Goal: Task Accomplishment & Management: Use online tool/utility

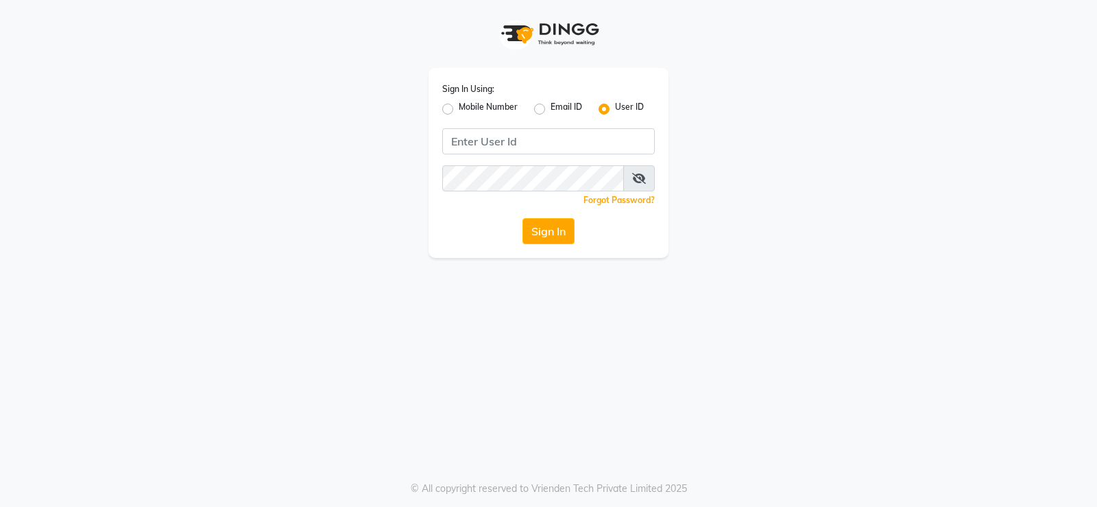
click at [494, 158] on div "Sign In Using: Mobile Number Email ID User ID Remember me Forgot Password? Sign…" at bounding box center [548, 163] width 240 height 190
click at [502, 152] on input "Username" at bounding box center [548, 141] width 213 height 26
type input "luckystylish"
click at [522, 218] on button "Sign In" at bounding box center [548, 231] width 52 height 26
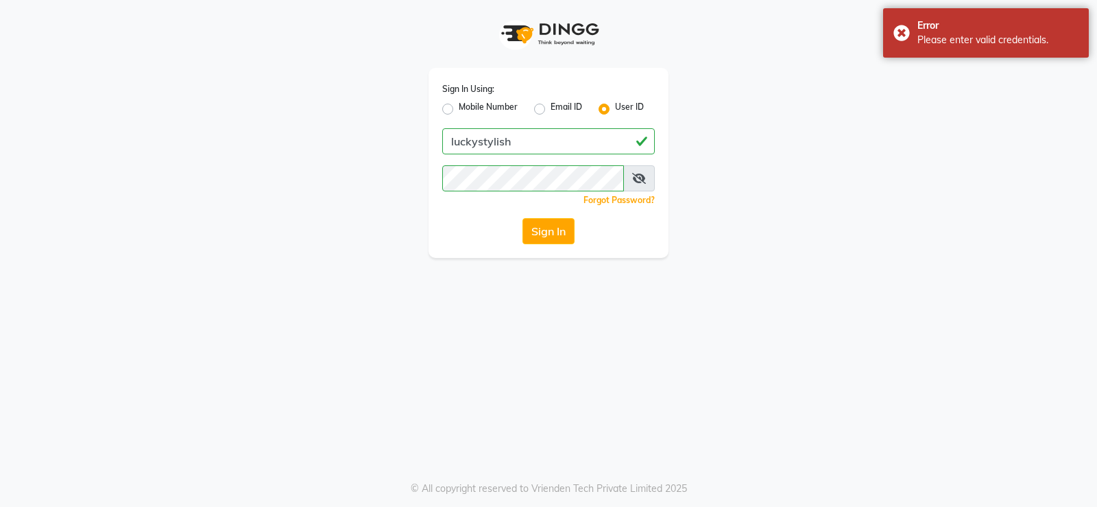
click at [635, 178] on icon at bounding box center [639, 178] width 14 height 11
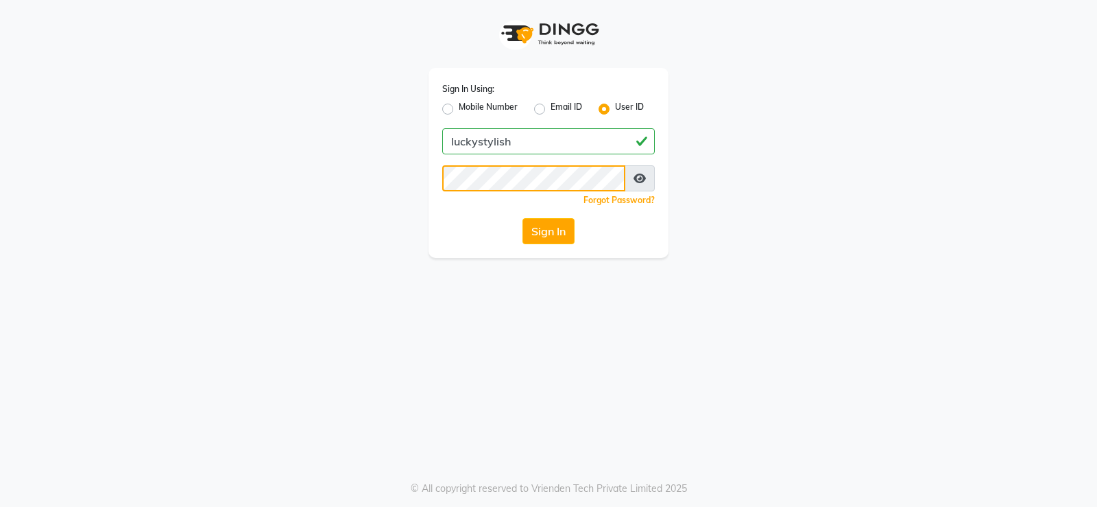
click at [522, 218] on button "Sign In" at bounding box center [548, 231] width 52 height 26
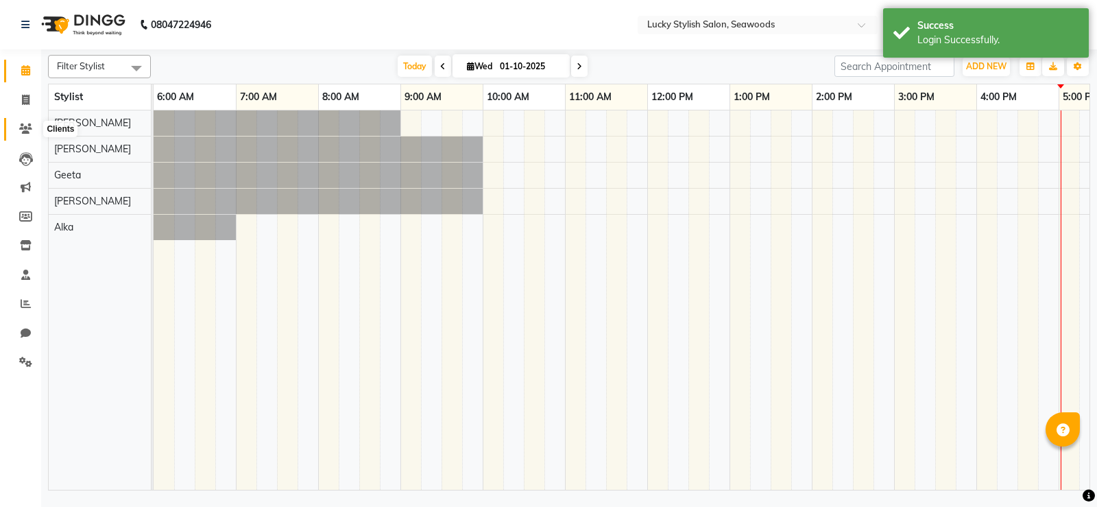
click at [30, 133] on icon at bounding box center [25, 128] width 13 height 10
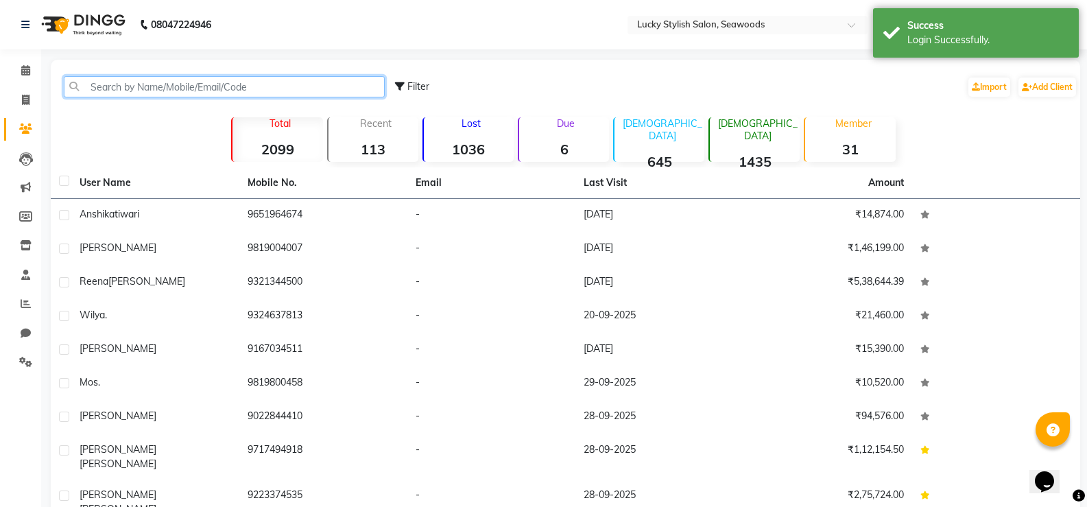
click at [163, 85] on input "text" at bounding box center [224, 86] width 321 height 21
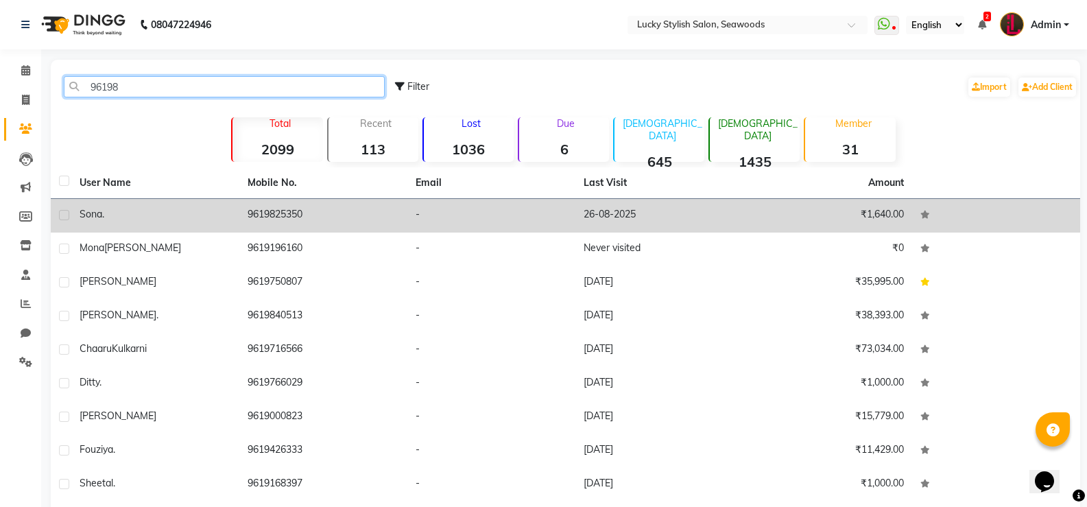
type input "96198"
click at [368, 215] on td "9619825350" at bounding box center [323, 216] width 168 height 34
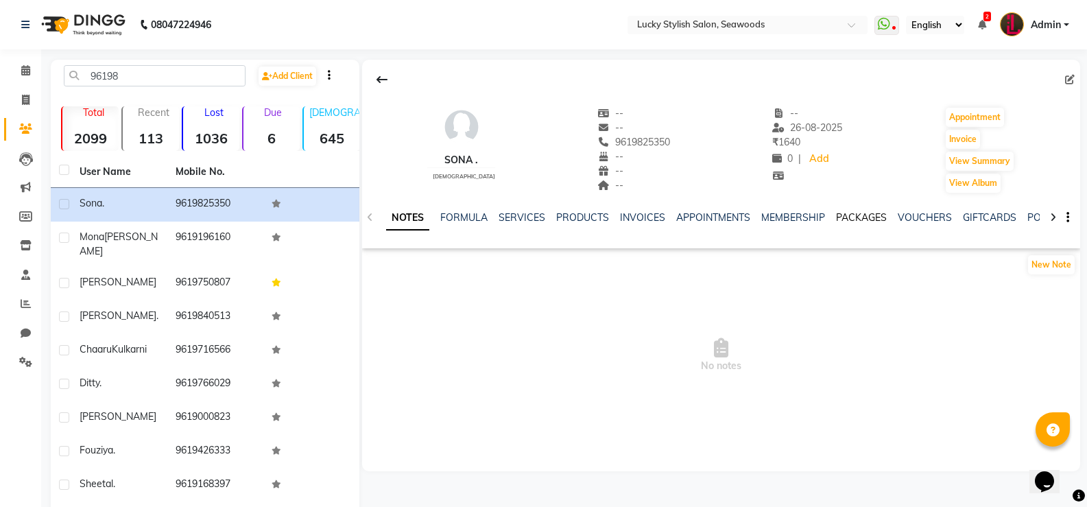
click at [864, 216] on link "PACKAGES" at bounding box center [861, 217] width 51 height 12
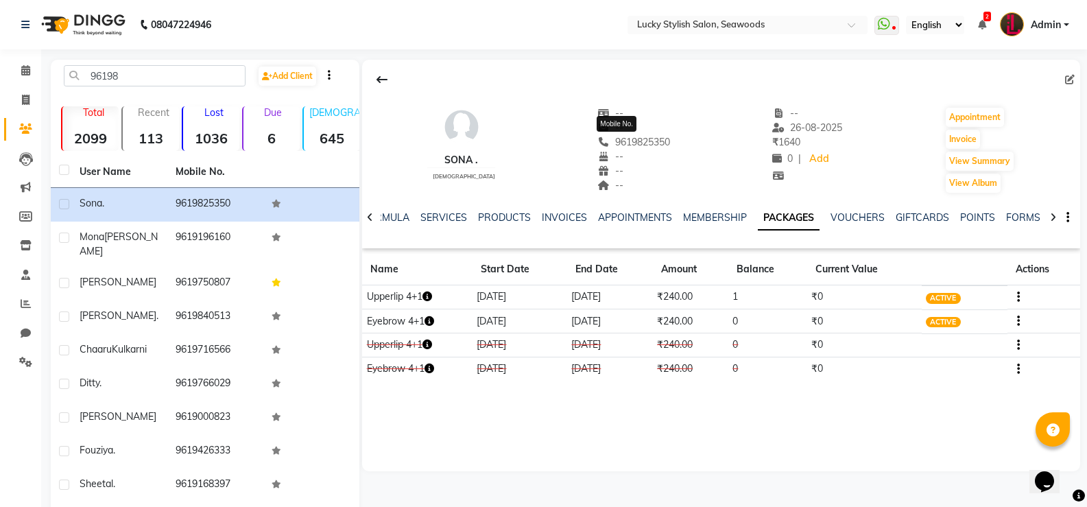
click at [648, 147] on span "9619825350" at bounding box center [633, 142] width 73 height 12
copy span "9619825350"
click at [31, 104] on span at bounding box center [26, 101] width 24 height 16
select select "service"
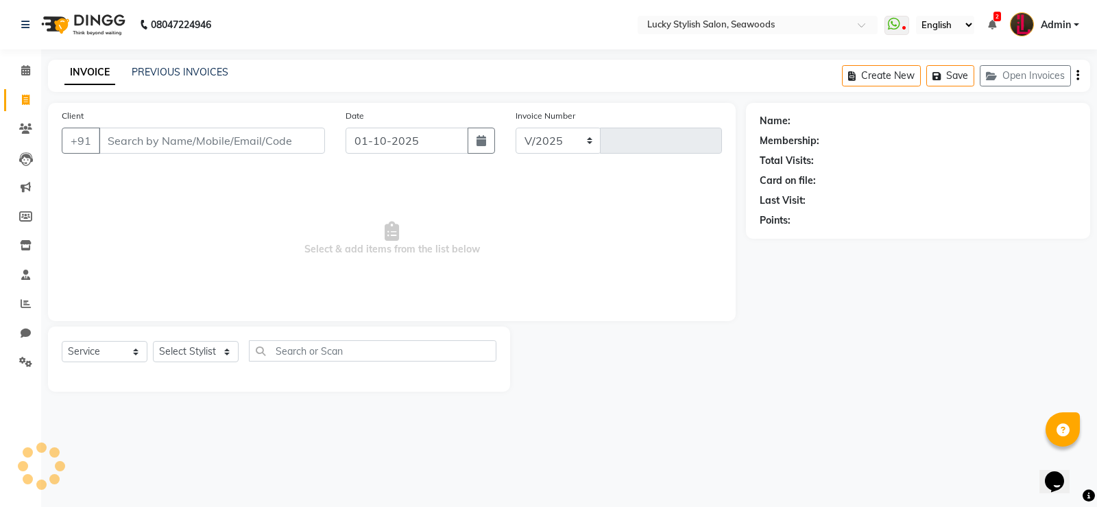
select select "675"
type input "0679"
type input "9619825350"
select select "1: Object"
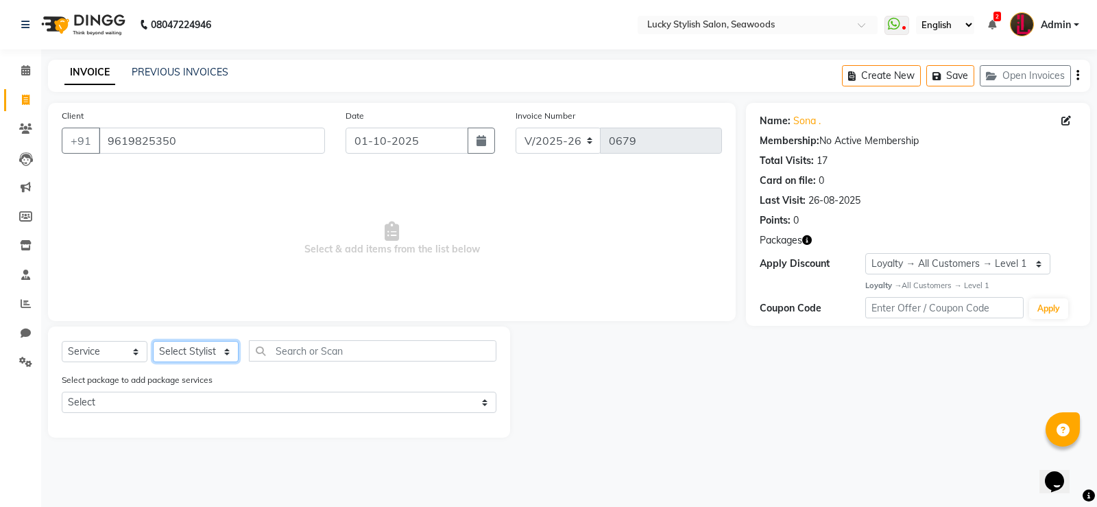
click at [222, 350] on select "Select Stylist Alka [PERSON_NAME] Geeta [PERSON_NAME]" at bounding box center [196, 351] width 86 height 21
select select "87853"
click at [153, 341] on select "Select Stylist Alka [PERSON_NAME] Geeta [PERSON_NAME]" at bounding box center [196, 351] width 86 height 21
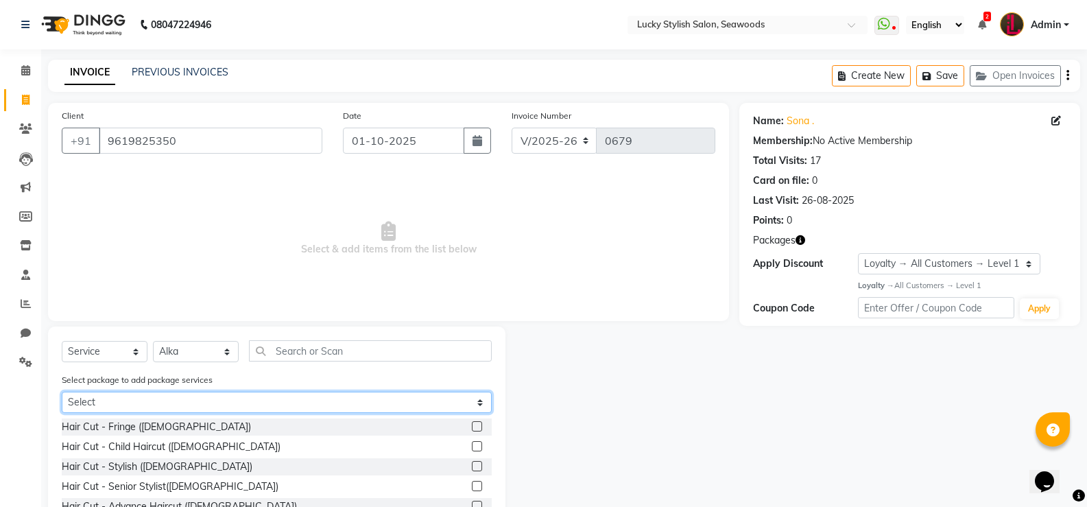
click at [472, 398] on select "Select Upperlip 4+1 Eyebrow 4+1" at bounding box center [277, 401] width 430 height 21
select select "1: Object"
click at [62, 391] on select "Select Upperlip 4+1 Eyebrow 4+1" at bounding box center [277, 401] width 430 height 21
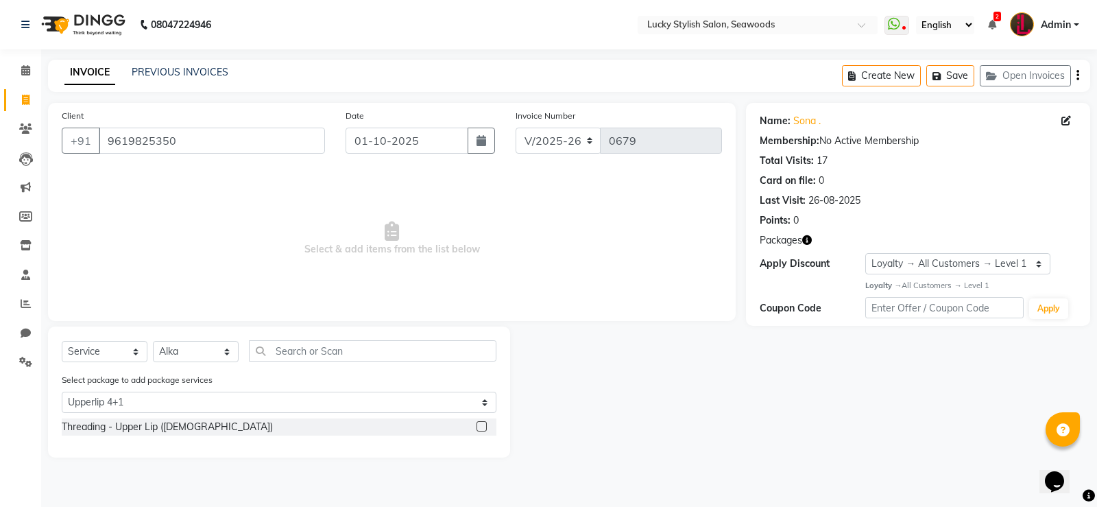
click at [479, 424] on label at bounding box center [481, 426] width 10 height 10
click at [479, 424] on input "checkbox" at bounding box center [480, 426] width 9 height 9
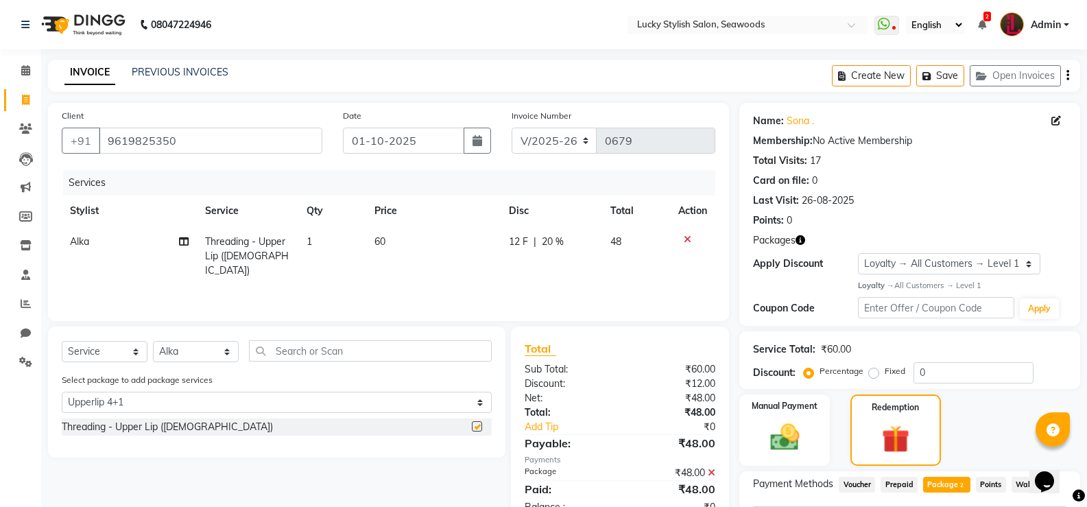
checkbox input "false"
click at [311, 355] on input "text" at bounding box center [370, 350] width 243 height 21
type input "t"
select select "0: undefined"
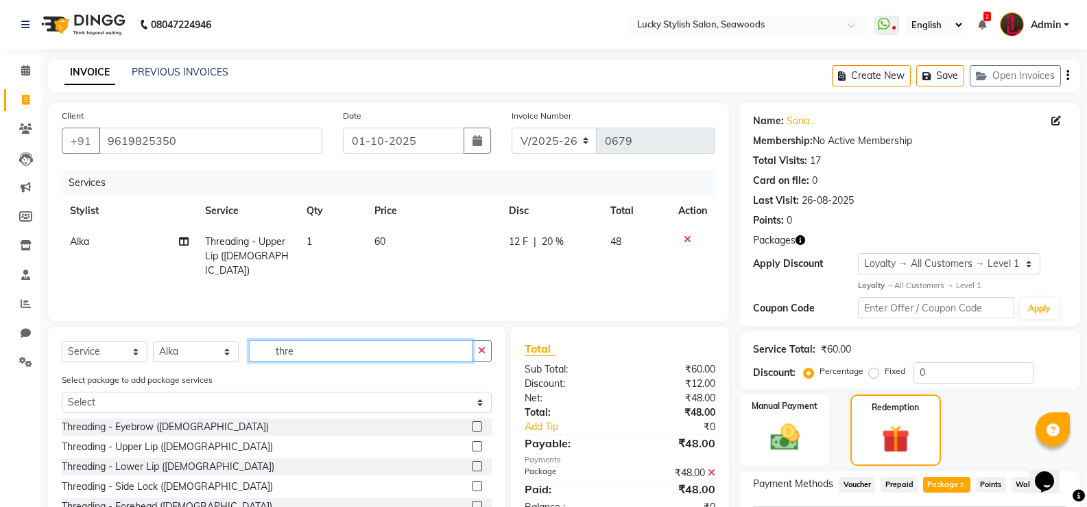
type input "thre"
click at [461, 424] on div "Threading - Eyebrow ([DEMOGRAPHIC_DATA])" at bounding box center [277, 426] width 430 height 17
click at [474, 426] on div at bounding box center [482, 426] width 20 height 17
click at [472, 426] on label at bounding box center [477, 426] width 10 height 10
click at [472, 426] on input "checkbox" at bounding box center [476, 426] width 9 height 9
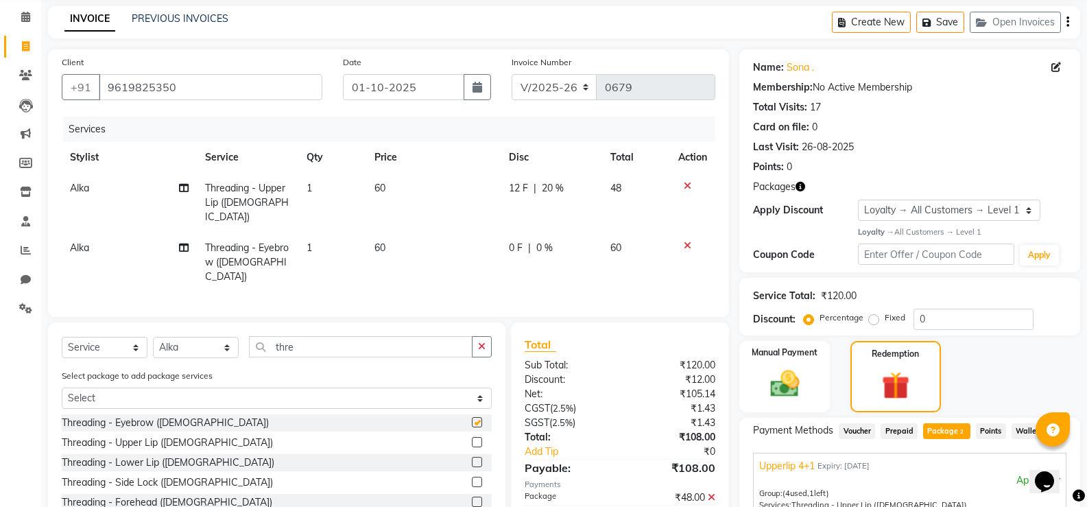
checkbox input "false"
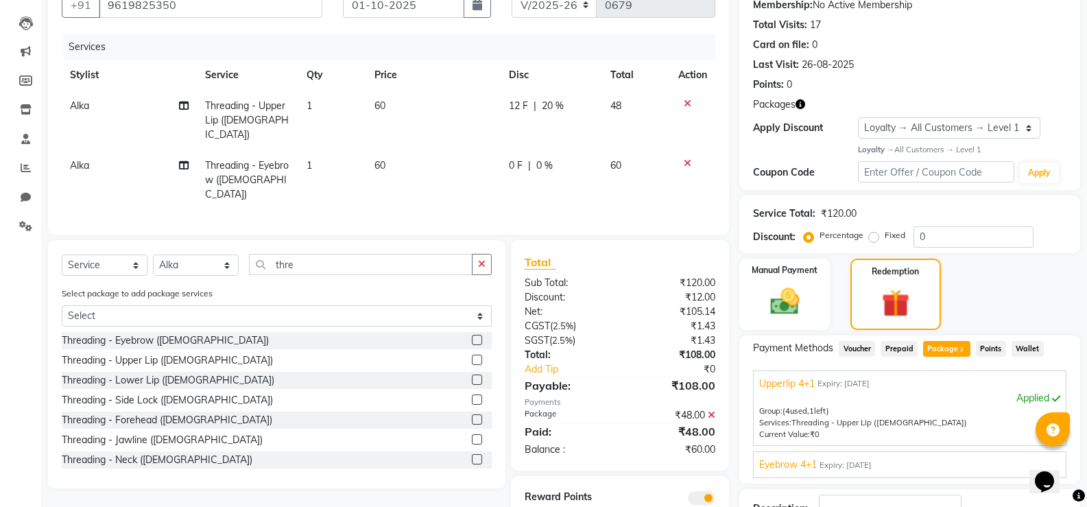
scroll to position [137, 0]
click at [810, 280] on div "Manual Payment" at bounding box center [785, 293] width 94 height 74
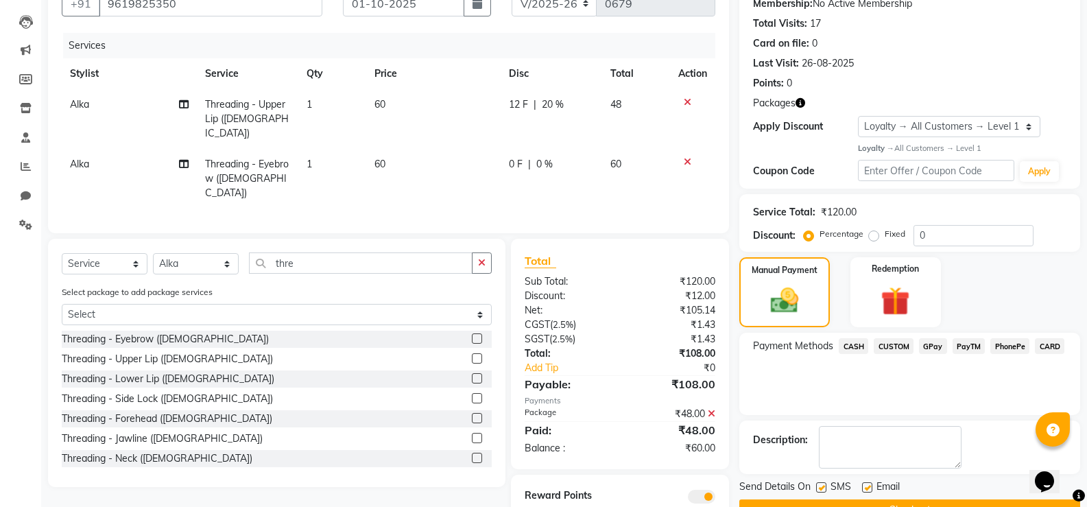
click at [857, 352] on span "CASH" at bounding box center [852, 346] width 29 height 16
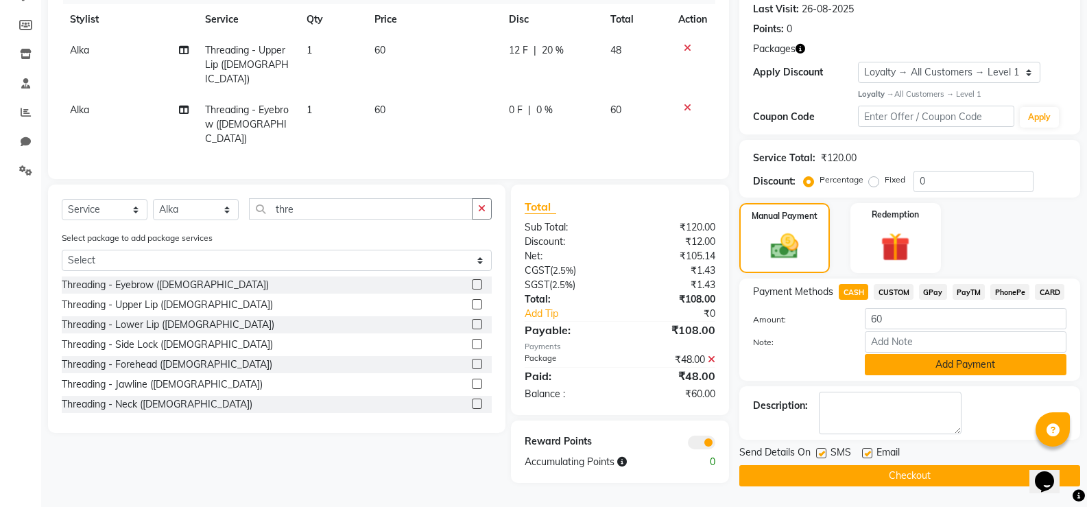
click at [957, 359] on button "Add Payment" at bounding box center [965, 364] width 202 height 21
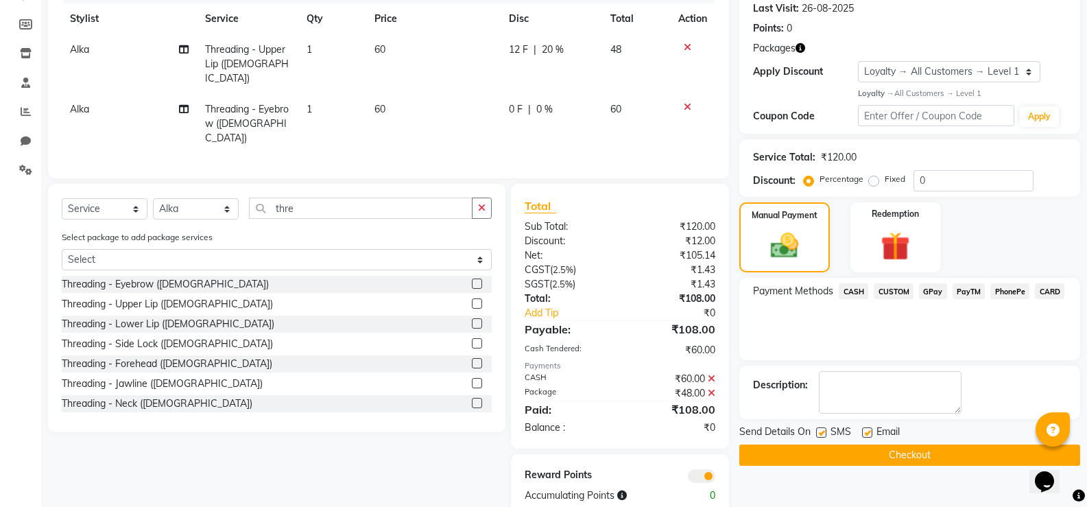
scroll to position [204, 0]
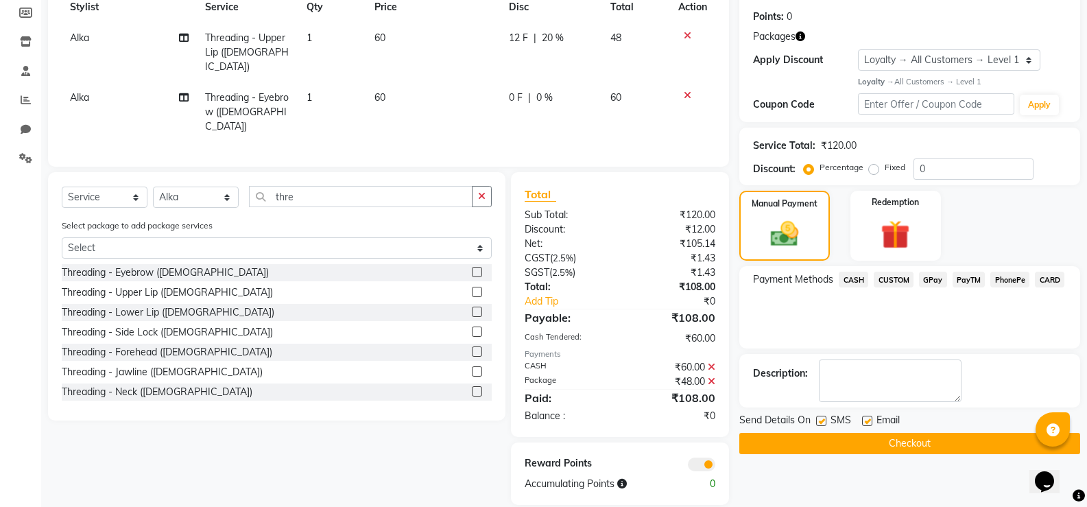
click at [919, 452] on button "Checkout" at bounding box center [909, 443] width 341 height 21
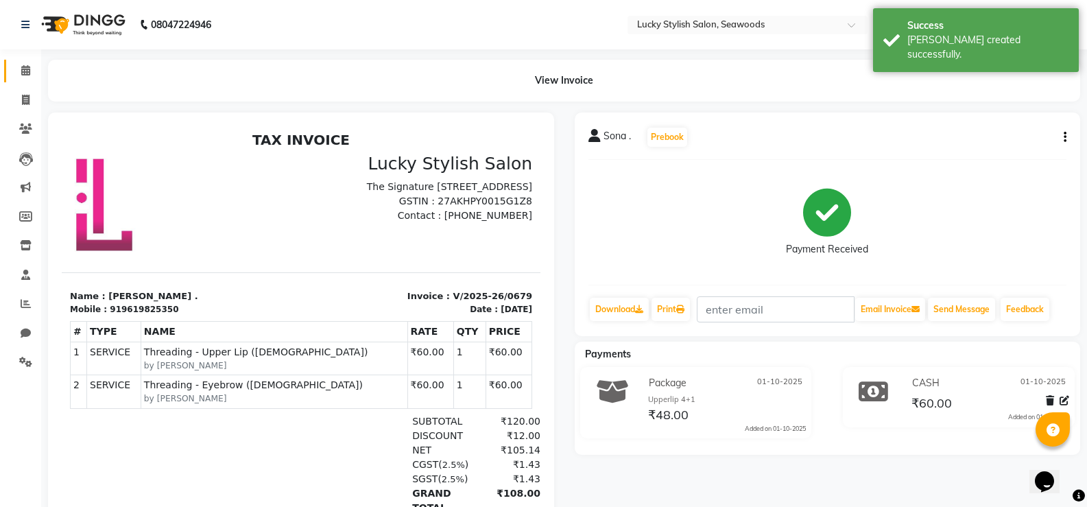
click at [5, 67] on link "Calendar" at bounding box center [20, 71] width 33 height 23
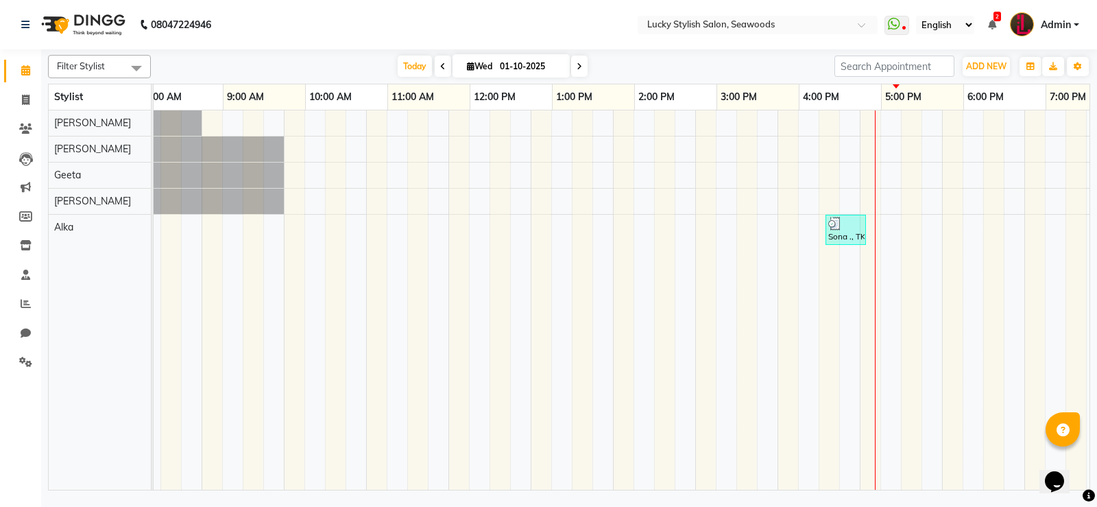
scroll to position [0, 199]
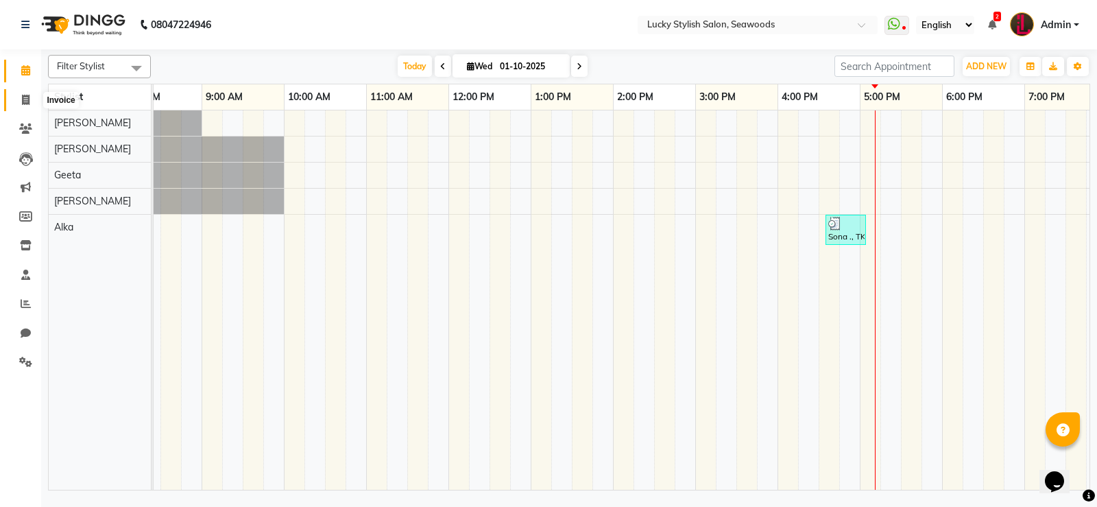
click at [24, 104] on icon at bounding box center [26, 100] width 8 height 10
select select "675"
select select "service"
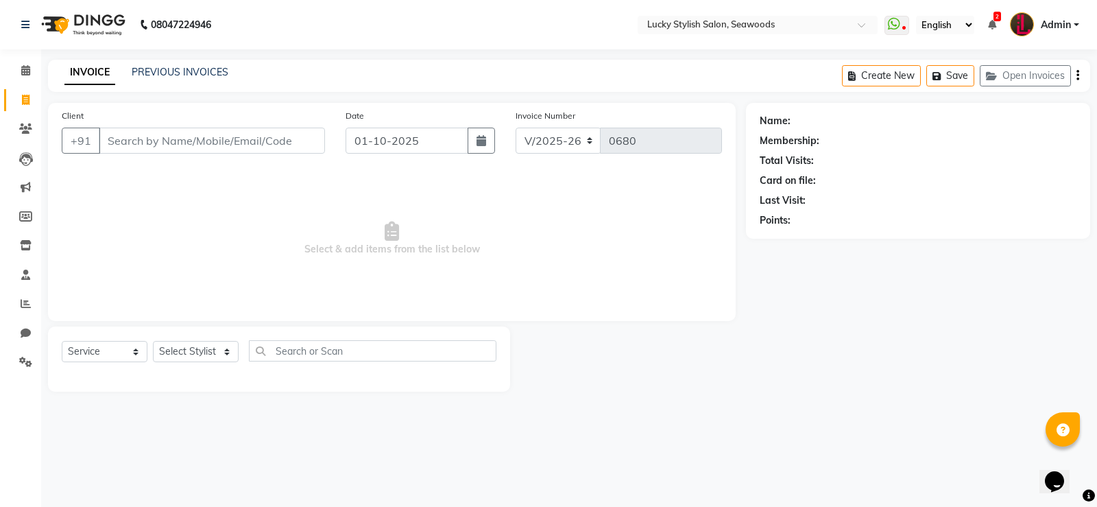
click at [208, 140] on input "Client" at bounding box center [212, 141] width 226 height 26
type input "9892046941"
click at [306, 144] on span "Add Client" at bounding box center [290, 141] width 54 height 14
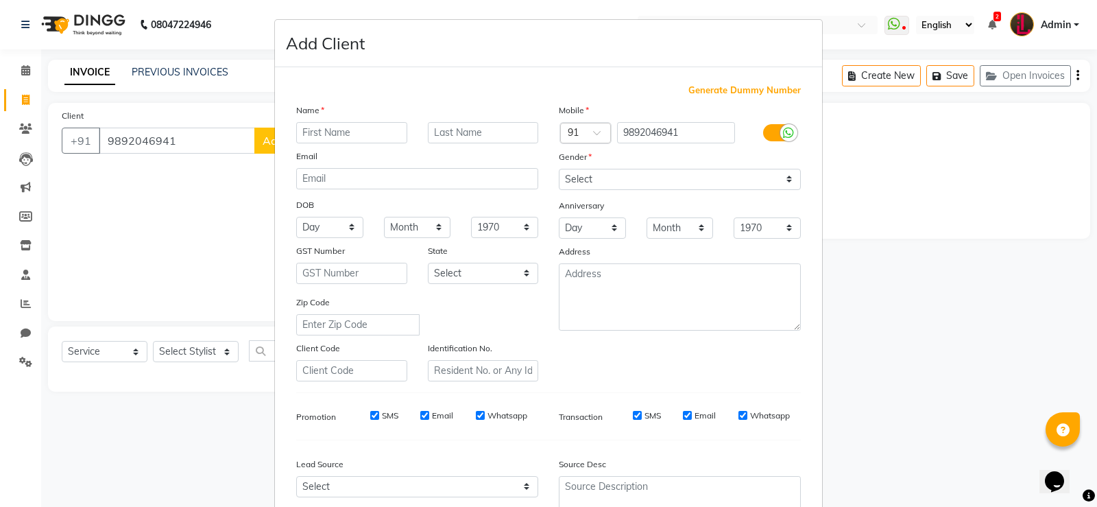
click at [333, 131] on input "text" at bounding box center [351, 132] width 111 height 21
type input "Alka"
click at [507, 135] on input "text" at bounding box center [483, 132] width 111 height 21
type input "."
click at [709, 169] on select "Select [DEMOGRAPHIC_DATA] [DEMOGRAPHIC_DATA] Other Prefer Not To Say" at bounding box center [680, 179] width 242 height 21
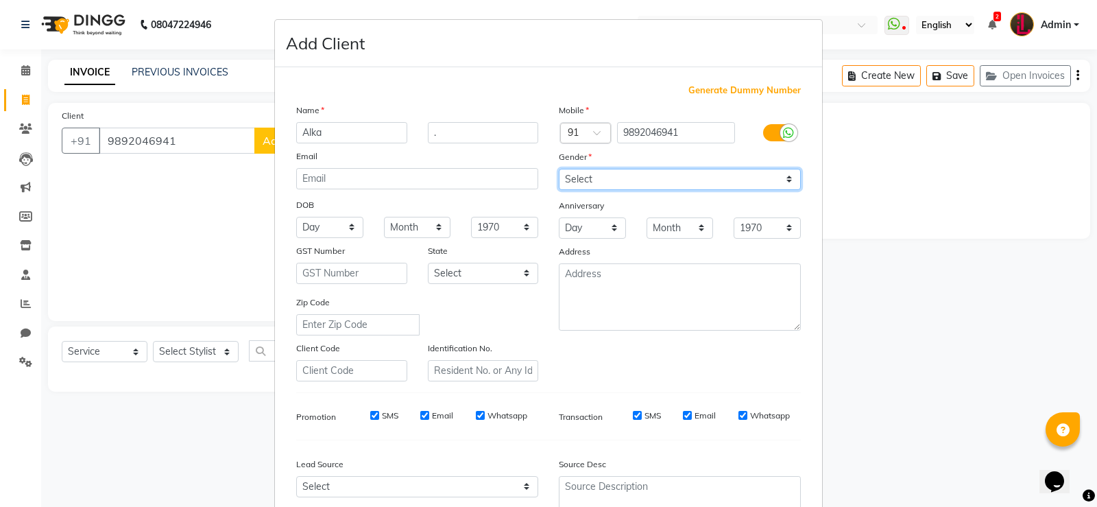
select select "[DEMOGRAPHIC_DATA]"
click at [559, 169] on select "Select [DEMOGRAPHIC_DATA] [DEMOGRAPHIC_DATA] Other Prefer Not To Say" at bounding box center [680, 179] width 242 height 21
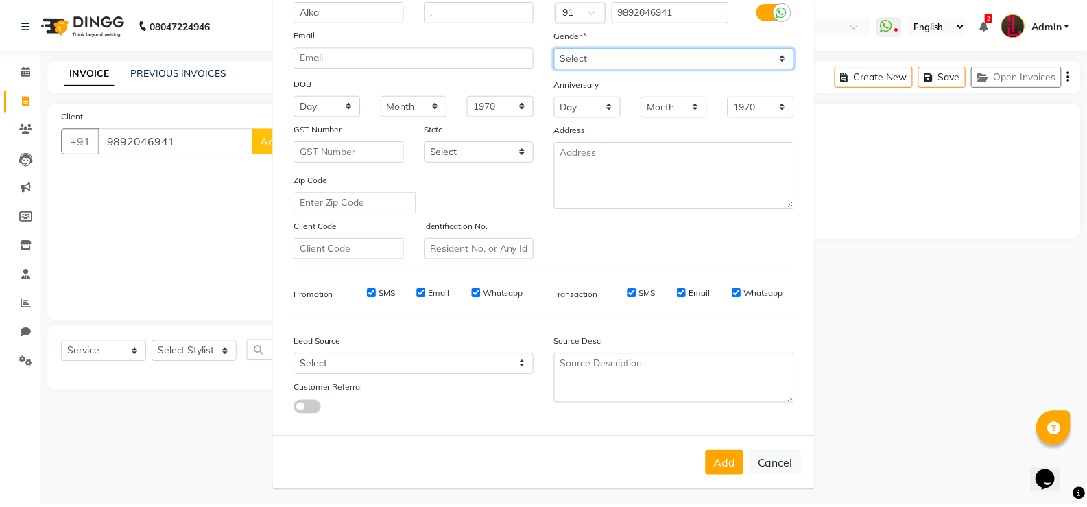
scroll to position [126, 0]
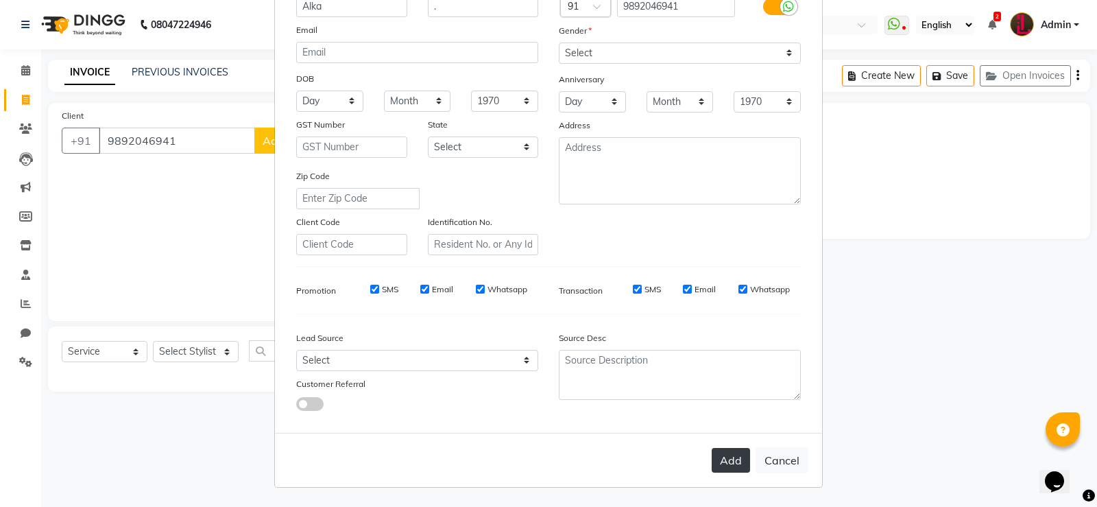
click at [734, 456] on button "Add" at bounding box center [731, 460] width 38 height 25
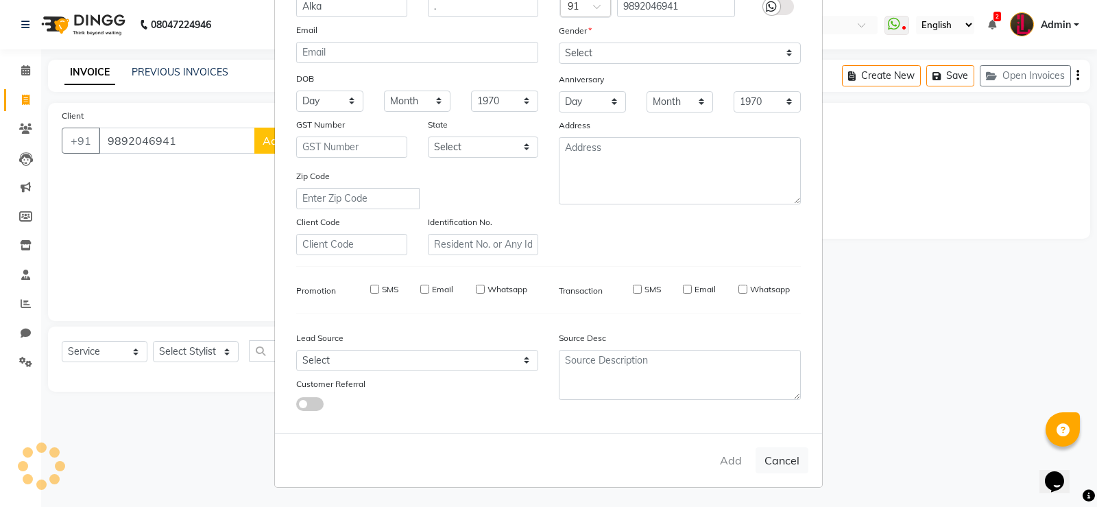
select select
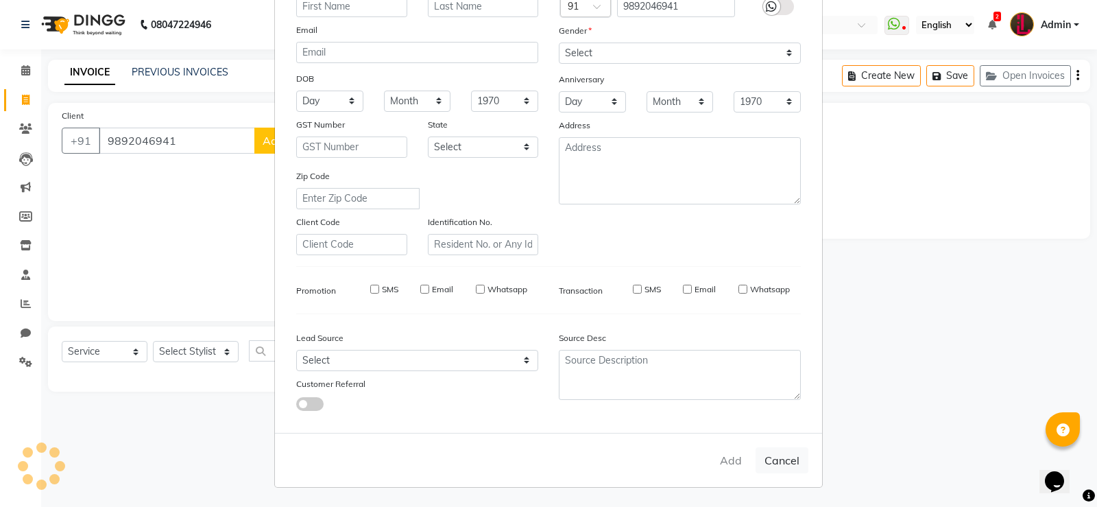
select select
checkbox input "false"
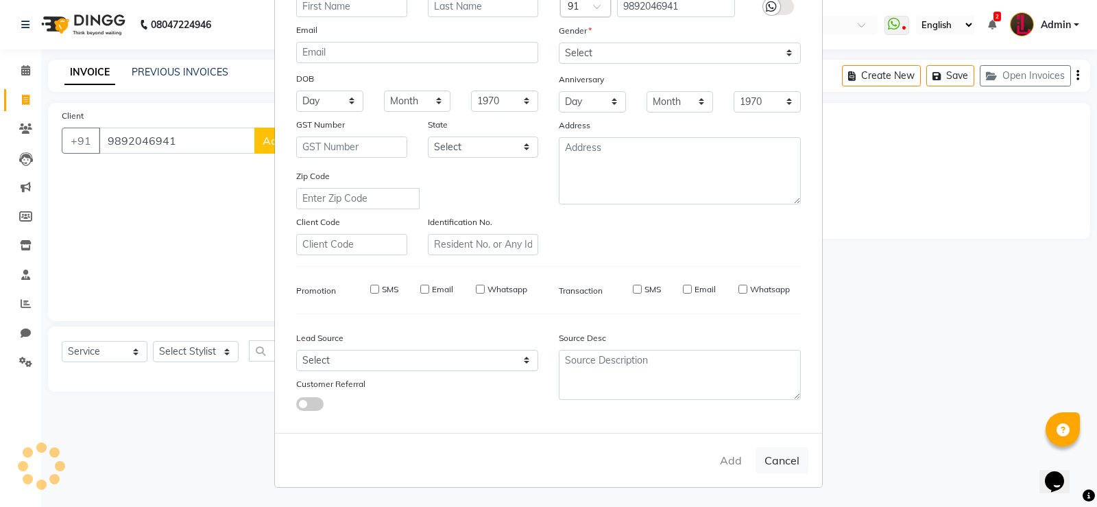
checkbox input "false"
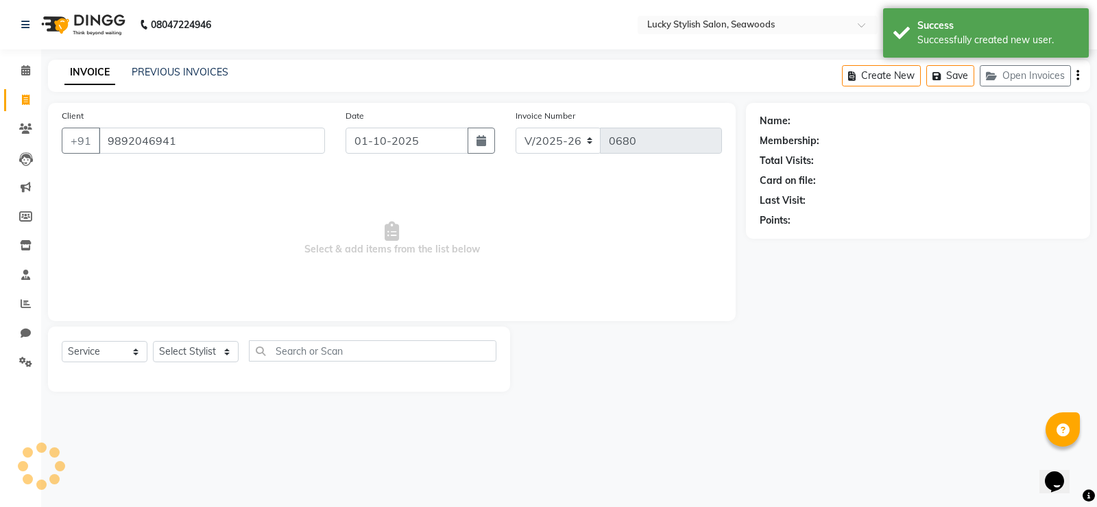
select select "1: Object"
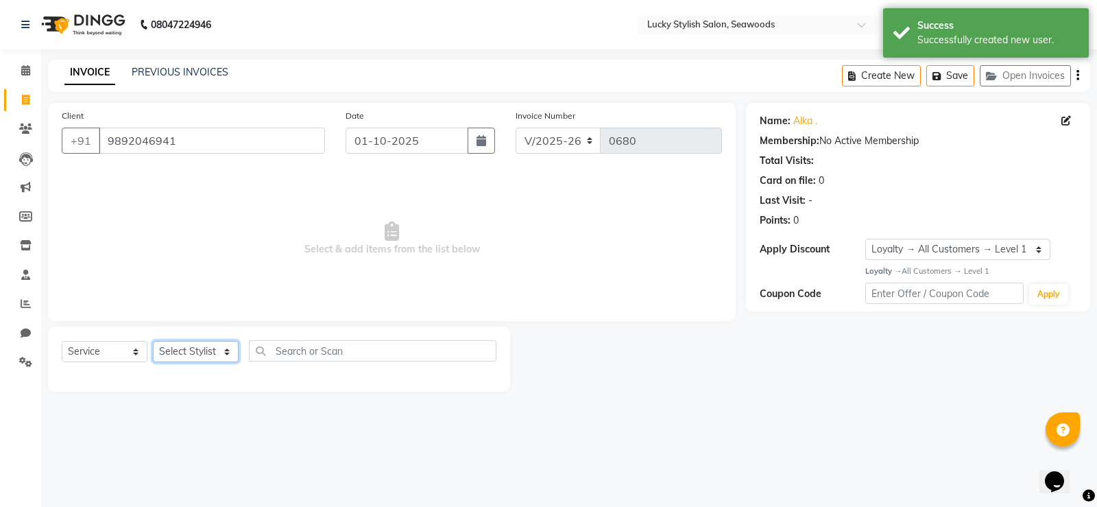
click at [207, 355] on select "Select Stylist Alka [PERSON_NAME] Geeta [PERSON_NAME]" at bounding box center [196, 351] width 86 height 21
select select "10014"
click at [153, 341] on select "Select Stylist Alka [PERSON_NAME] Geeta [PERSON_NAME]" at bounding box center [196, 351] width 86 height 21
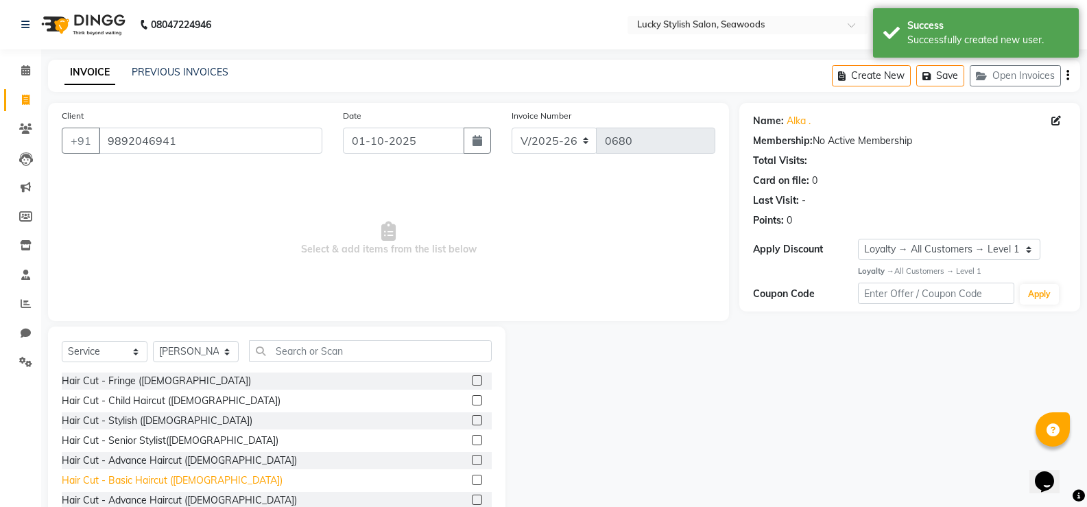
click at [180, 484] on div "Hair Cut - Basic Haircut ([DEMOGRAPHIC_DATA])" at bounding box center [172, 480] width 221 height 14
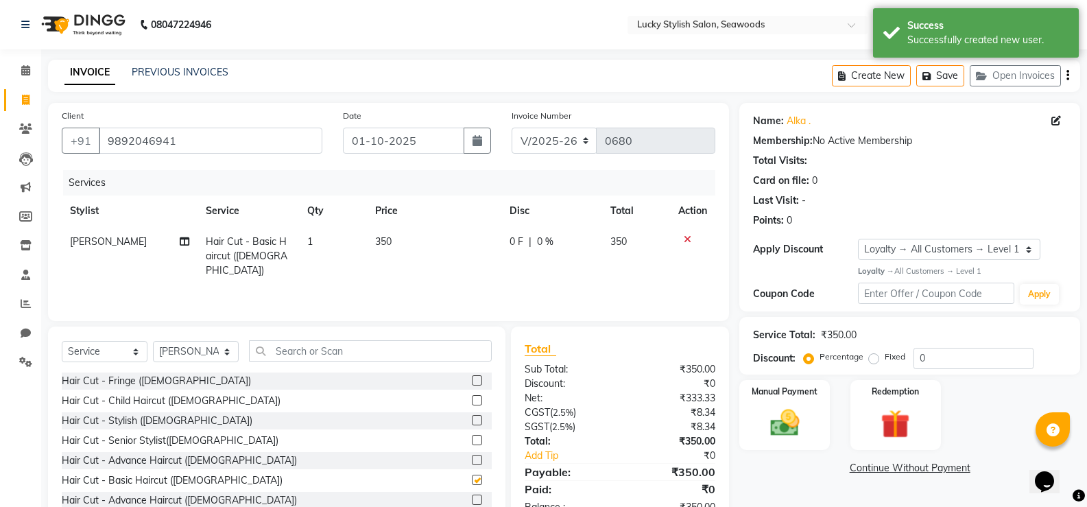
checkbox input "false"
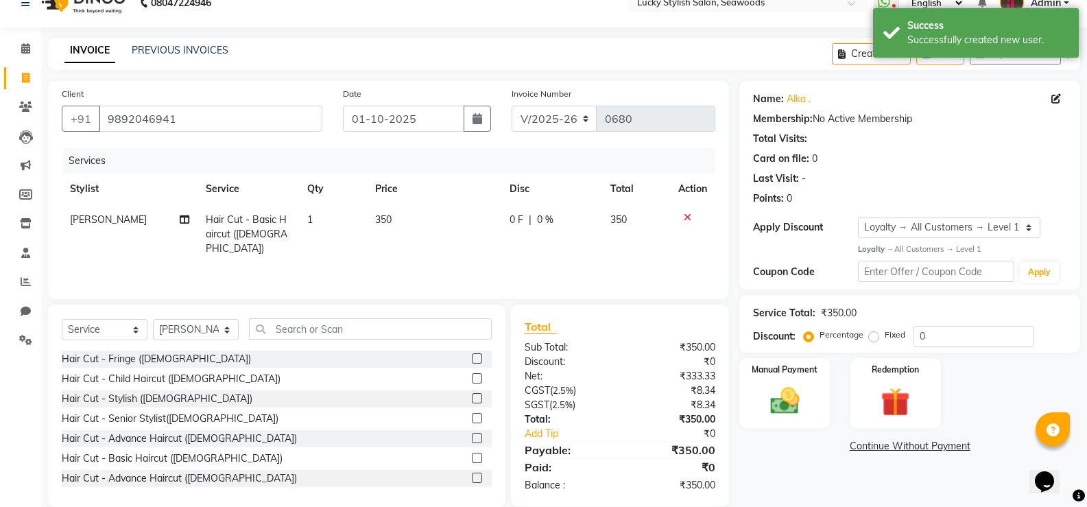
scroll to position [43, 0]
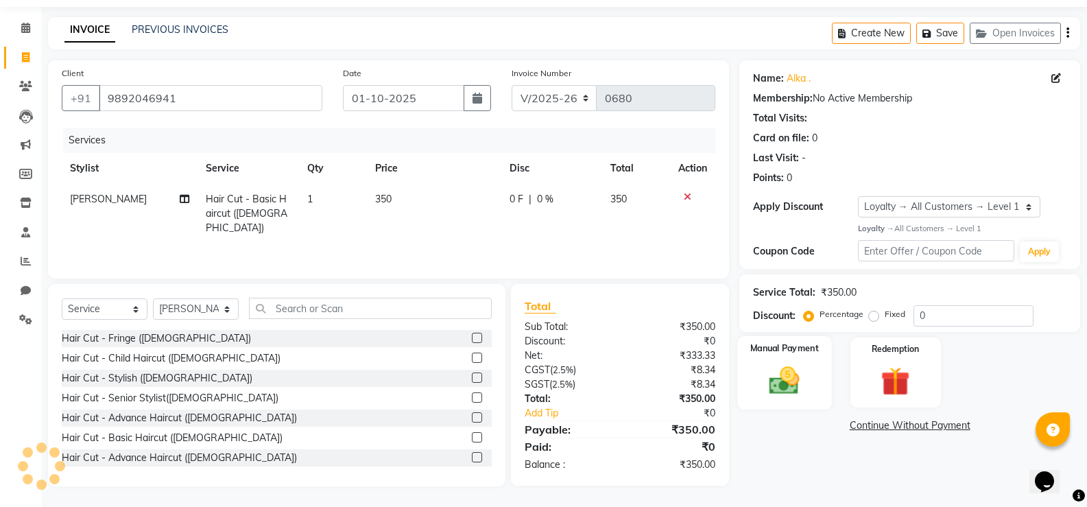
click at [814, 380] on div "Manual Payment" at bounding box center [785, 372] width 94 height 73
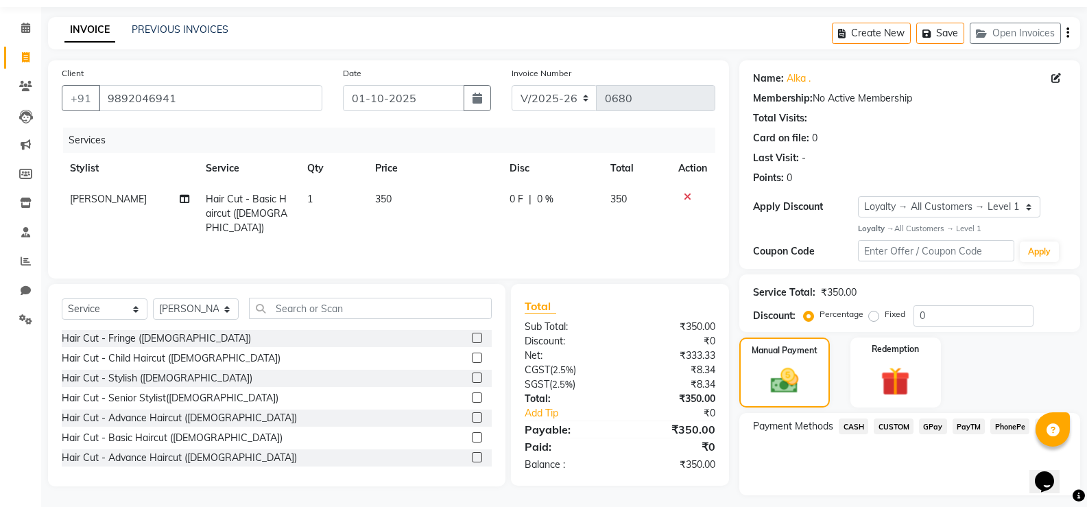
click at [925, 431] on span "GPay" at bounding box center [933, 426] width 28 height 16
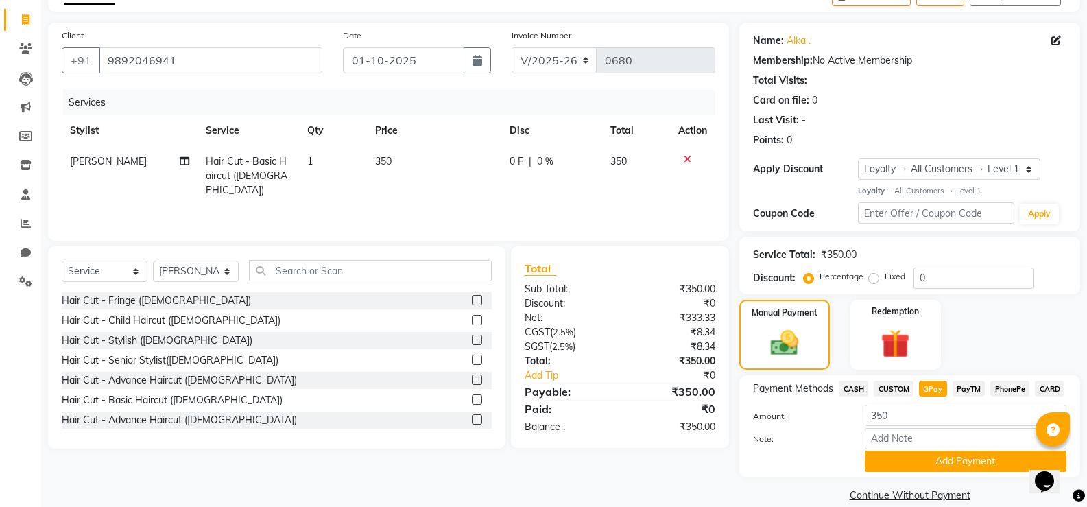
scroll to position [99, 0]
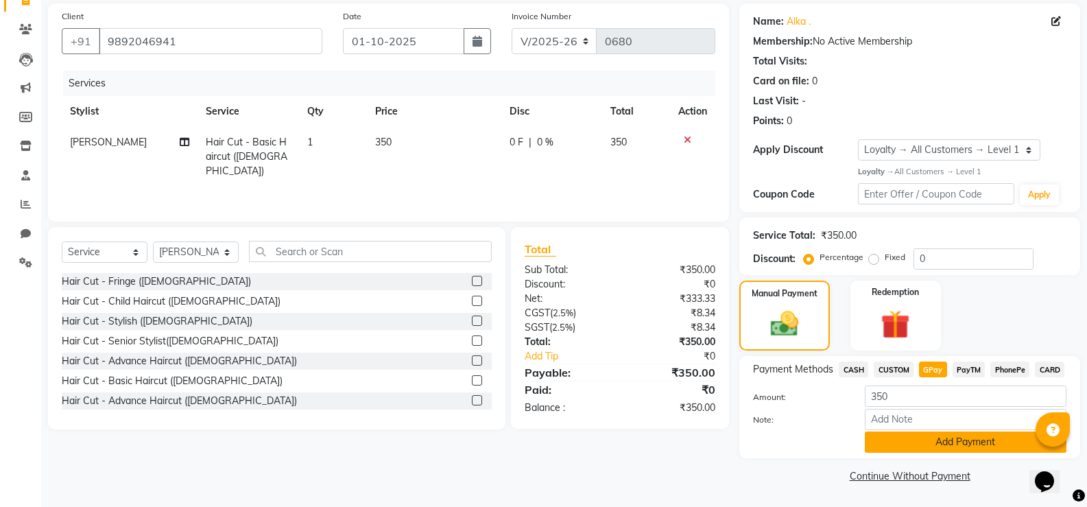
click at [968, 441] on button "Add Payment" at bounding box center [965, 441] width 202 height 21
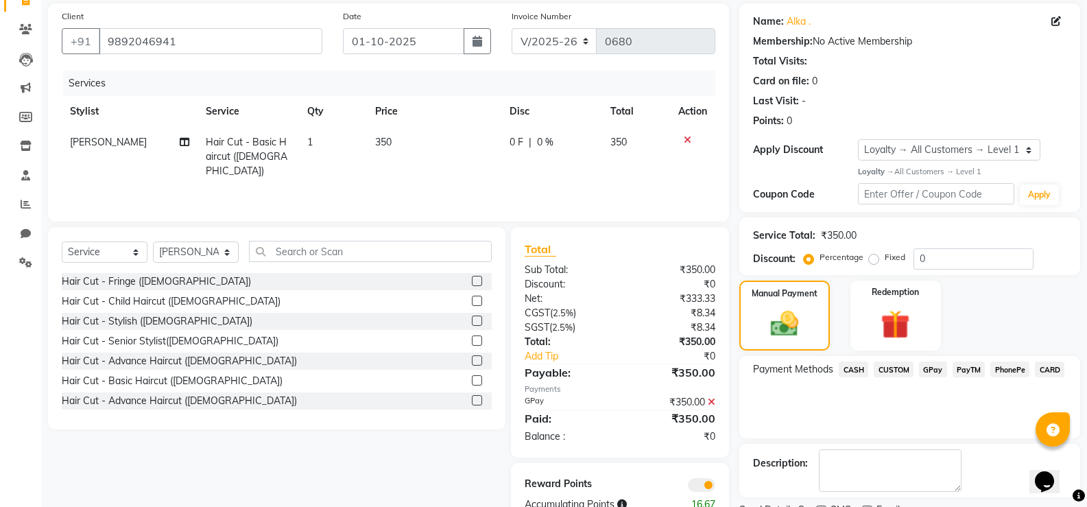
scroll to position [157, 0]
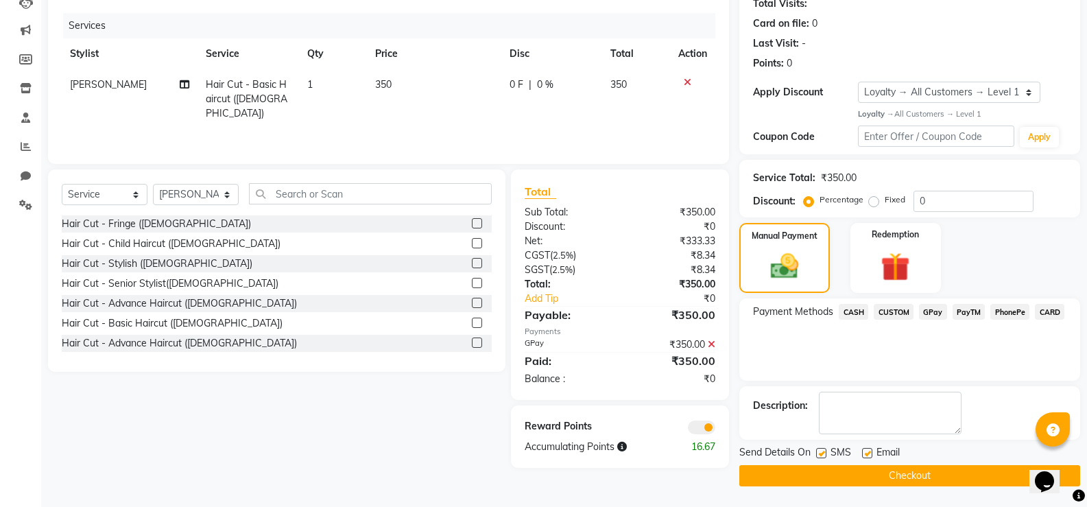
click at [921, 476] on button "Checkout" at bounding box center [909, 475] width 341 height 21
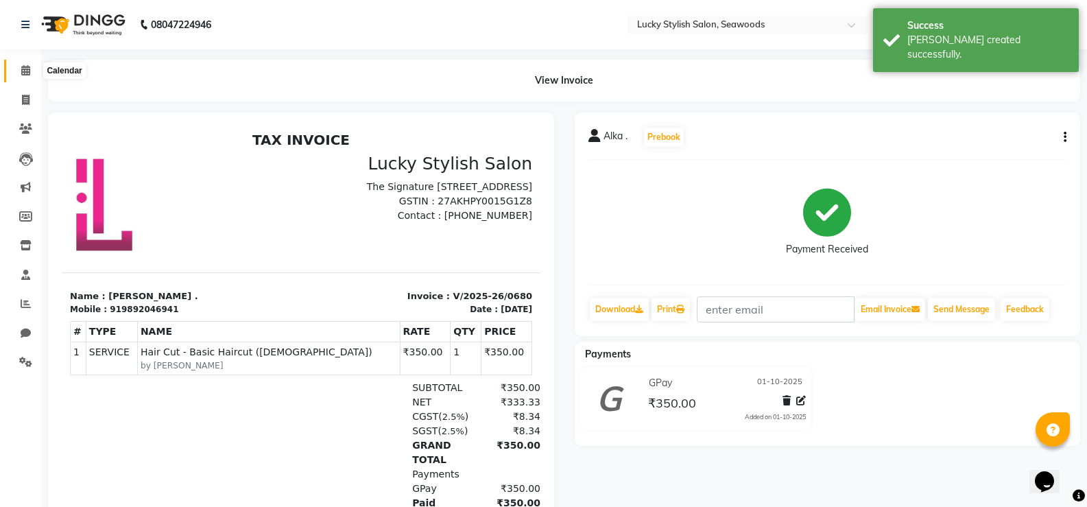
click at [14, 75] on span at bounding box center [26, 71] width 24 height 16
